Goal: Task Accomplishment & Management: Complete application form

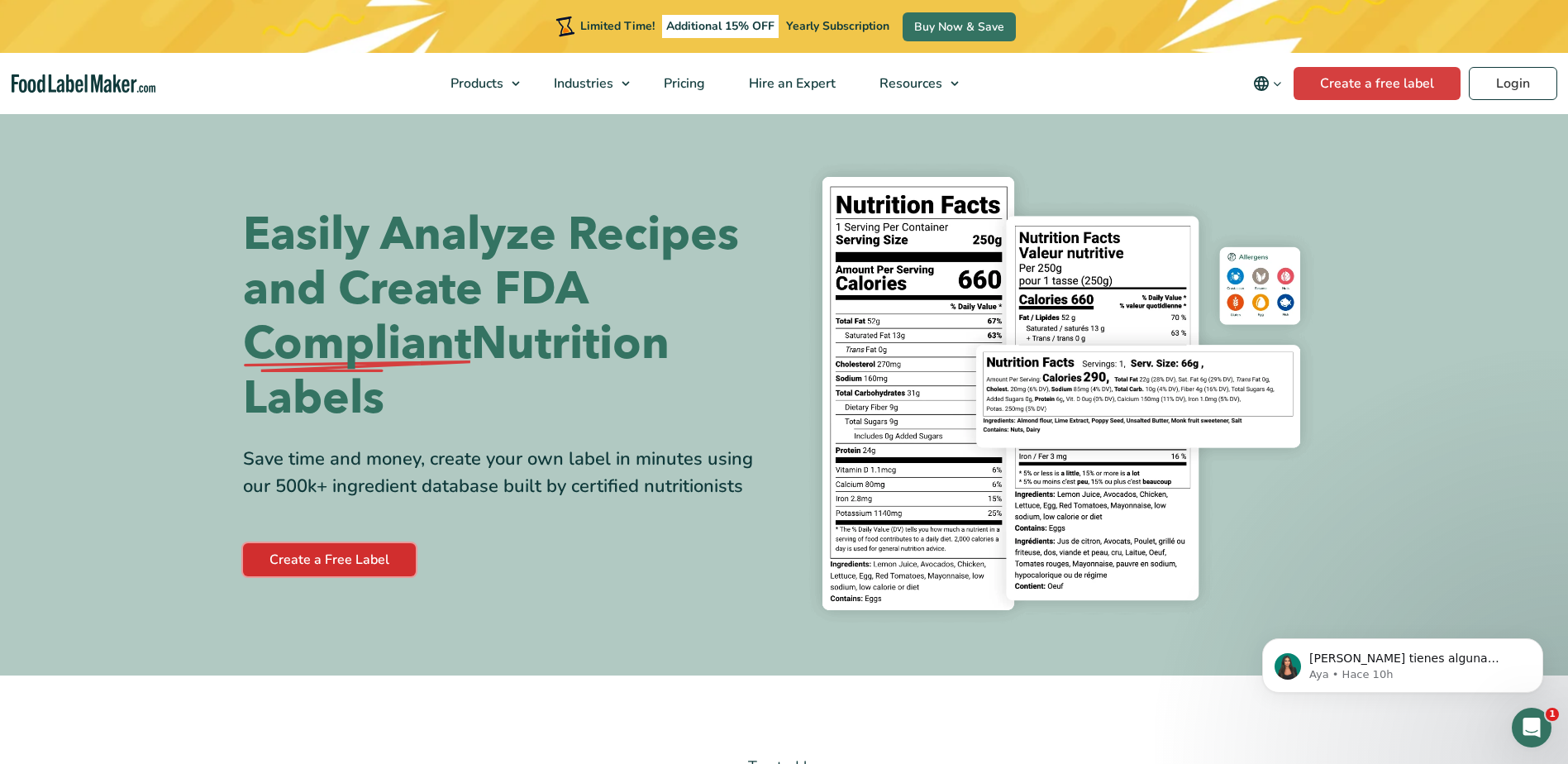
click at [380, 558] on link "Create a Free Label" at bounding box center [329, 559] width 173 height 33
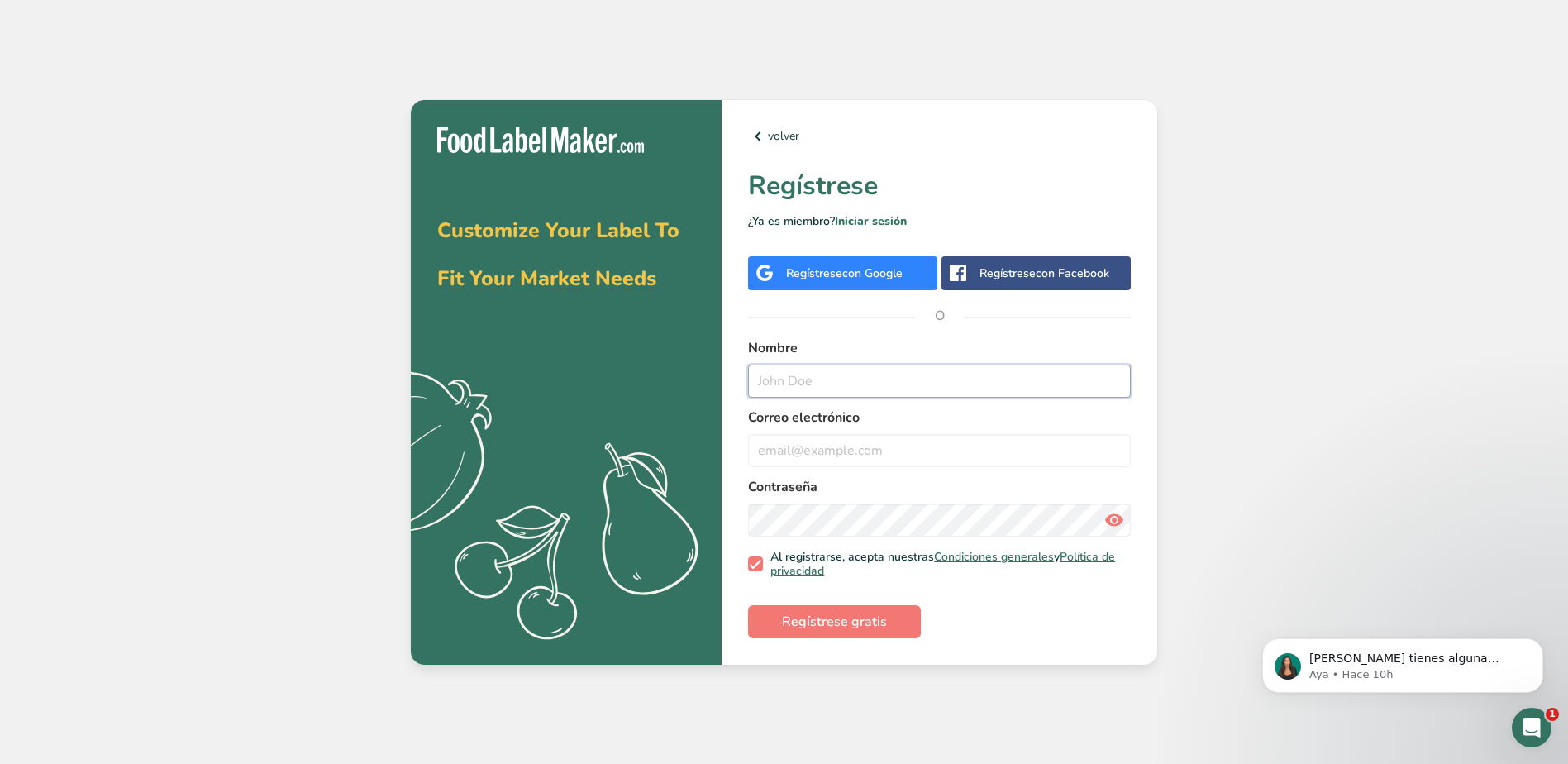
click at [807, 381] on input "text" at bounding box center [939, 381] width 382 height 33
type input "Jessie"
click at [811, 454] on input "email" at bounding box center [939, 450] width 382 height 33
type input "tantaleanjessica6@gmail.com"
